Goal: Transaction & Acquisition: Purchase product/service

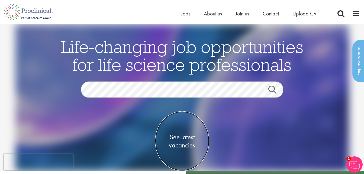
click at [178, 144] on span "See latest vacancies" at bounding box center [182, 141] width 54 height 16
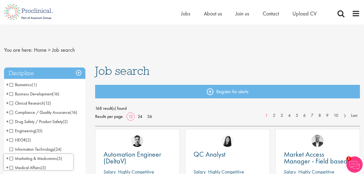
click at [30, 121] on span "Drug Safety / Product Safety" at bounding box center [35, 122] width 53 height 6
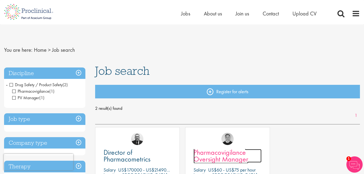
click at [239, 155] on span "Pharmacovigilance Oversight Manager" at bounding box center [221, 156] width 55 height 16
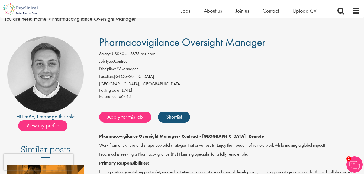
scroll to position [18, 0]
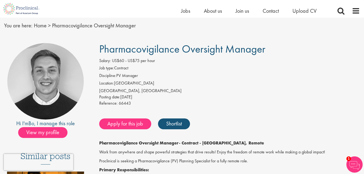
click at [364, 32] on div "You are here: Home > Pharmacovigilance Oversight Manager" at bounding box center [182, 20] width 364 height 40
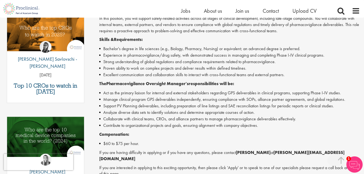
scroll to position [185, 0]
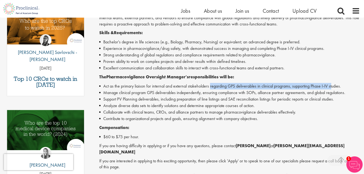
drag, startPoint x: 210, startPoint y: 86, endPoint x: 332, endPoint y: 87, distance: 122.3
click at [332, 87] on li "Act as the primary liaison for internal and external stakeholders regarding GPS…" at bounding box center [229, 86] width 261 height 7
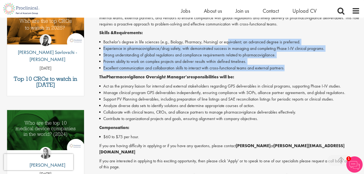
drag, startPoint x: 229, startPoint y: 41, endPoint x: 322, endPoint y: 68, distance: 97.4
click at [322, 68] on ul "Bachelor's degree in life sciences (e.g., Biology, Pharmacy, Nursing) or equiva…" at bounding box center [229, 55] width 261 height 33
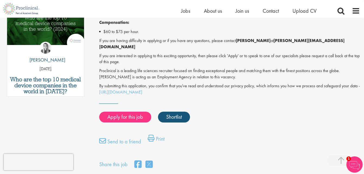
scroll to position [291, 0]
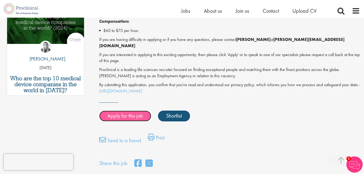
click at [144, 111] on link "Apply for this job" at bounding box center [125, 116] width 52 height 11
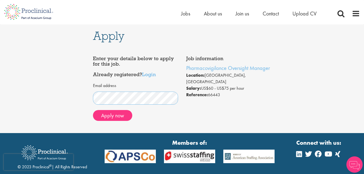
click at [91, 155] on body "This website uses cookies. By continuing to use this site, you are giving your …" at bounding box center [182, 105] width 364 height 211
click at [152, 76] on link "Login" at bounding box center [149, 74] width 14 height 7
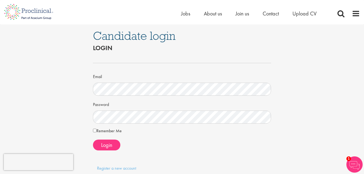
click at [141, 97] on form "Email Password Remember Me Login" at bounding box center [182, 102] width 170 height 96
click at [144, 79] on div "Email" at bounding box center [182, 84] width 178 height 24
click at [113, 154] on div "Email Password Remember Me Login" at bounding box center [182, 104] width 178 height 100
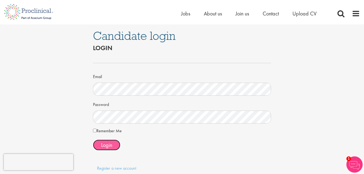
click at [115, 146] on button "Login" at bounding box center [106, 145] width 27 height 11
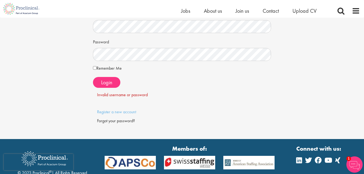
click at [130, 123] on div "Forgot your password?" at bounding box center [182, 121] width 170 height 6
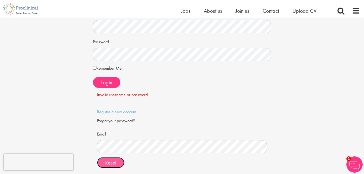
click at [118, 160] on button "Reset" at bounding box center [110, 162] width 27 height 11
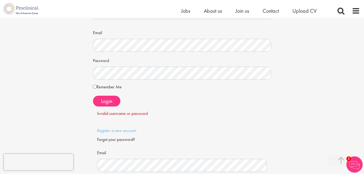
scroll to position [0, 0]
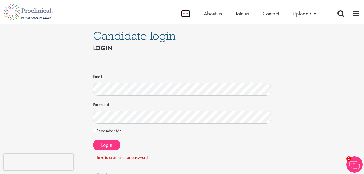
click at [187, 15] on span "Jobs" at bounding box center [185, 13] width 9 height 7
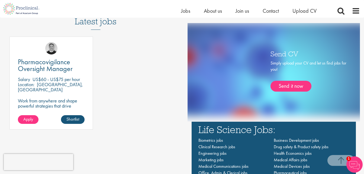
scroll to position [306, 0]
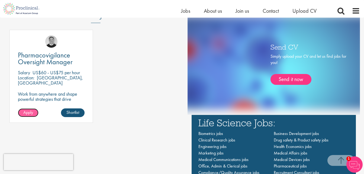
click at [34, 109] on link "Apply" at bounding box center [28, 112] width 21 height 9
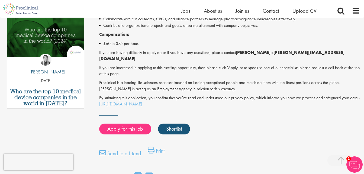
scroll to position [280, 0]
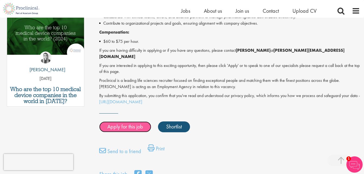
click at [111, 121] on link "Apply for this job" at bounding box center [125, 126] width 52 height 11
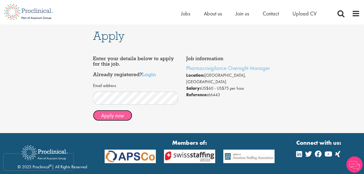
click at [125, 119] on button "Apply now" at bounding box center [112, 115] width 39 height 11
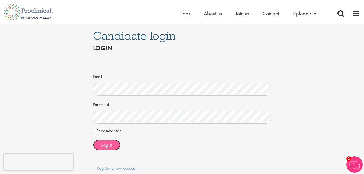
click at [111, 148] on span "Login" at bounding box center [106, 145] width 11 height 7
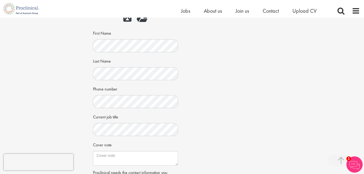
scroll to position [143, 0]
click at [65, 69] on div "Apply Job information Pharmacovigilance Oversight Manager Location: Boston, USA…" at bounding box center [182, 56] width 372 height 363
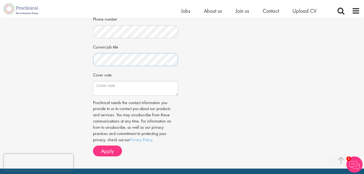
scroll to position [214, 0]
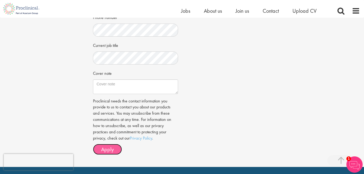
click at [115, 148] on button "Apply" at bounding box center [107, 149] width 29 height 11
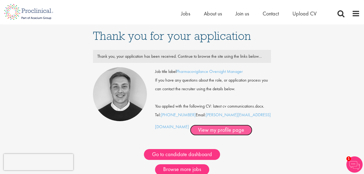
click at [199, 127] on link "View my profile page" at bounding box center [221, 130] width 62 height 11
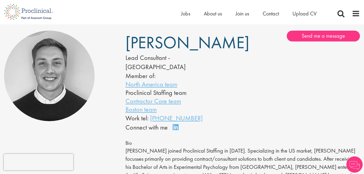
scroll to position [57, 0]
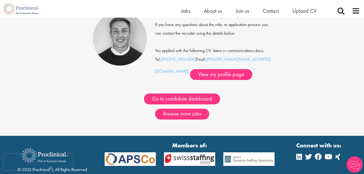
scroll to position [49, 0]
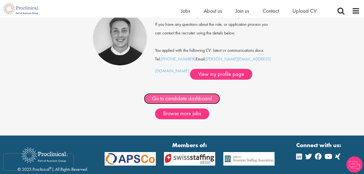
click at [199, 102] on link "Go to candidate dashboard" at bounding box center [182, 98] width 76 height 11
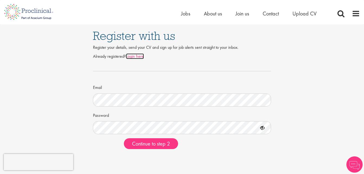
click at [140, 56] on link "Login here" at bounding box center [135, 56] width 18 height 6
click at [124, 138] on button "Continue to step 2" at bounding box center [151, 143] width 54 height 11
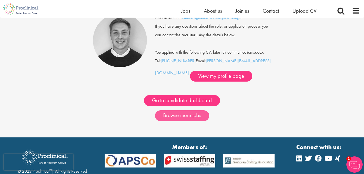
scroll to position [49, 0]
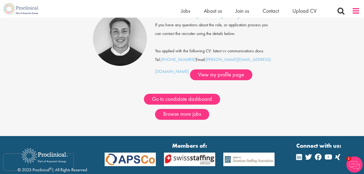
click at [354, 12] on span at bounding box center [356, 11] width 8 height 8
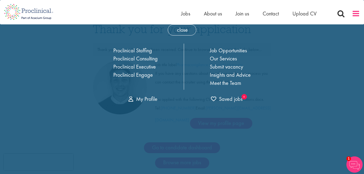
scroll to position [0, 0]
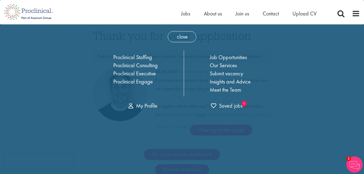
click at [146, 109] on div "My Profile" at bounding box center [142, 106] width 77 height 8
click at [146, 109] on link "My Profile" at bounding box center [142, 105] width 29 height 7
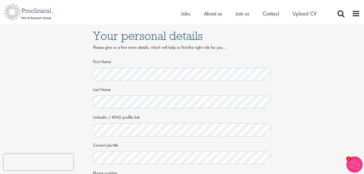
click at [192, 9] on div "Home Jobs About us Join us Contact Upload CV" at bounding box center [180, 10] width 360 height 20
click at [187, 11] on span "Jobs" at bounding box center [185, 13] width 9 height 7
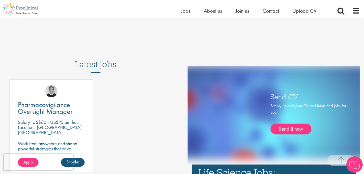
scroll to position [293, 0]
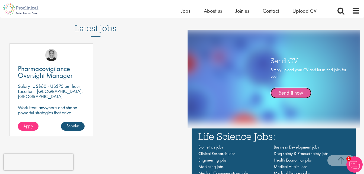
click at [285, 91] on link "Send it now" at bounding box center [291, 93] width 41 height 11
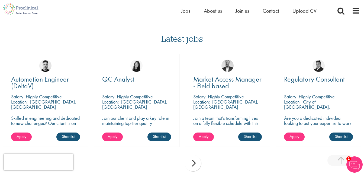
scroll to position [365, 0]
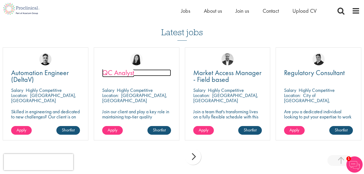
click at [116, 75] on span "QC Analyst" at bounding box center [118, 72] width 32 height 9
click at [192, 162] on div "next" at bounding box center [193, 157] width 16 height 16
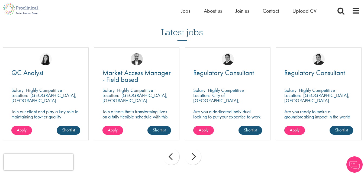
click at [192, 162] on div "next" at bounding box center [193, 157] width 16 height 16
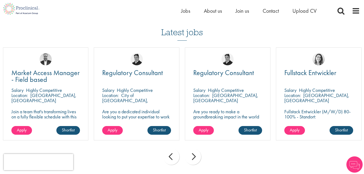
click at [192, 162] on div "next" at bounding box center [193, 157] width 16 height 16
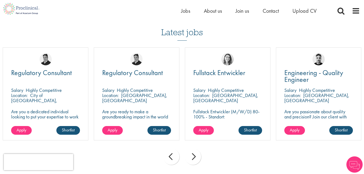
click at [192, 162] on div "next" at bounding box center [193, 157] width 16 height 16
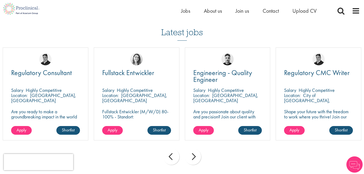
click at [192, 162] on div "next" at bounding box center [193, 157] width 16 height 16
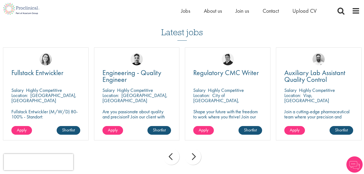
click at [192, 162] on div "next" at bounding box center [193, 157] width 16 height 16
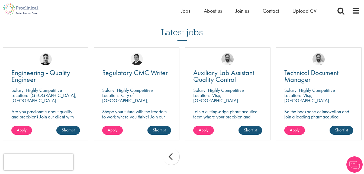
click at [192, 162] on div "prev next" at bounding box center [182, 158] width 364 height 24
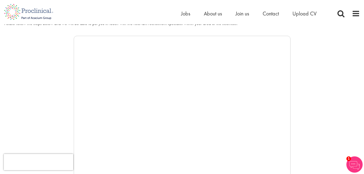
scroll to position [0, 0]
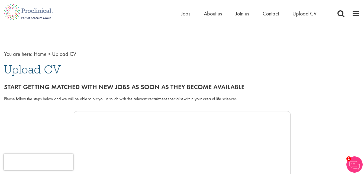
click at [309, 10] on li "Upload CV" at bounding box center [305, 13] width 24 height 8
click at [309, 14] on span "Upload CV" at bounding box center [305, 13] width 24 height 7
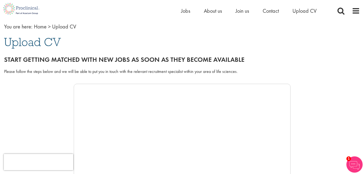
scroll to position [25, 0]
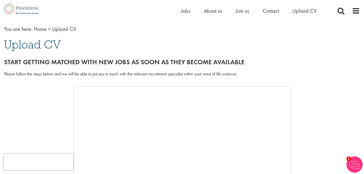
click at [156, 1] on div "Home Jobs About us Join us Contact Upload CV" at bounding box center [180, 9] width 360 height 18
